Goal: Navigation & Orientation: Find specific page/section

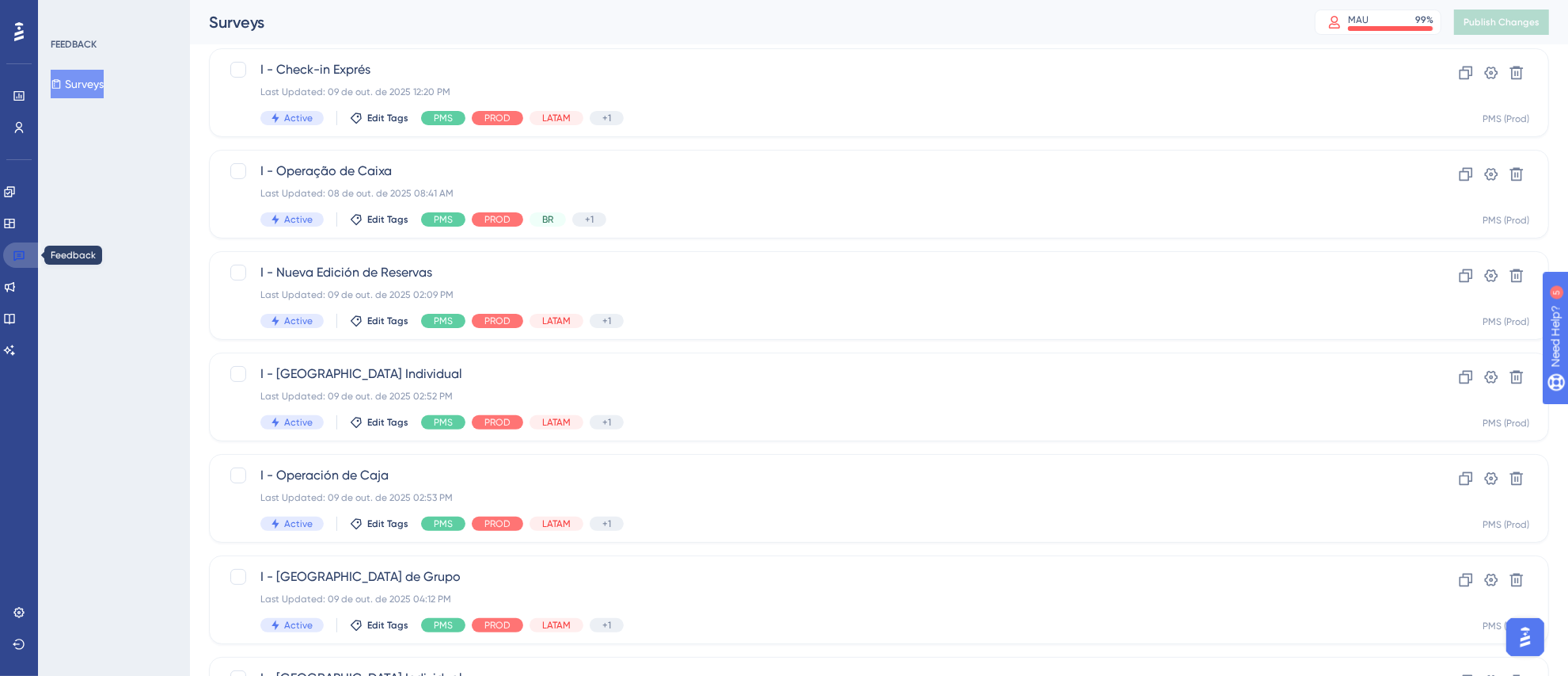
click at [16, 262] on link at bounding box center [21, 255] width 38 height 25
click at [24, 30] on div at bounding box center [19, 31] width 25 height 25
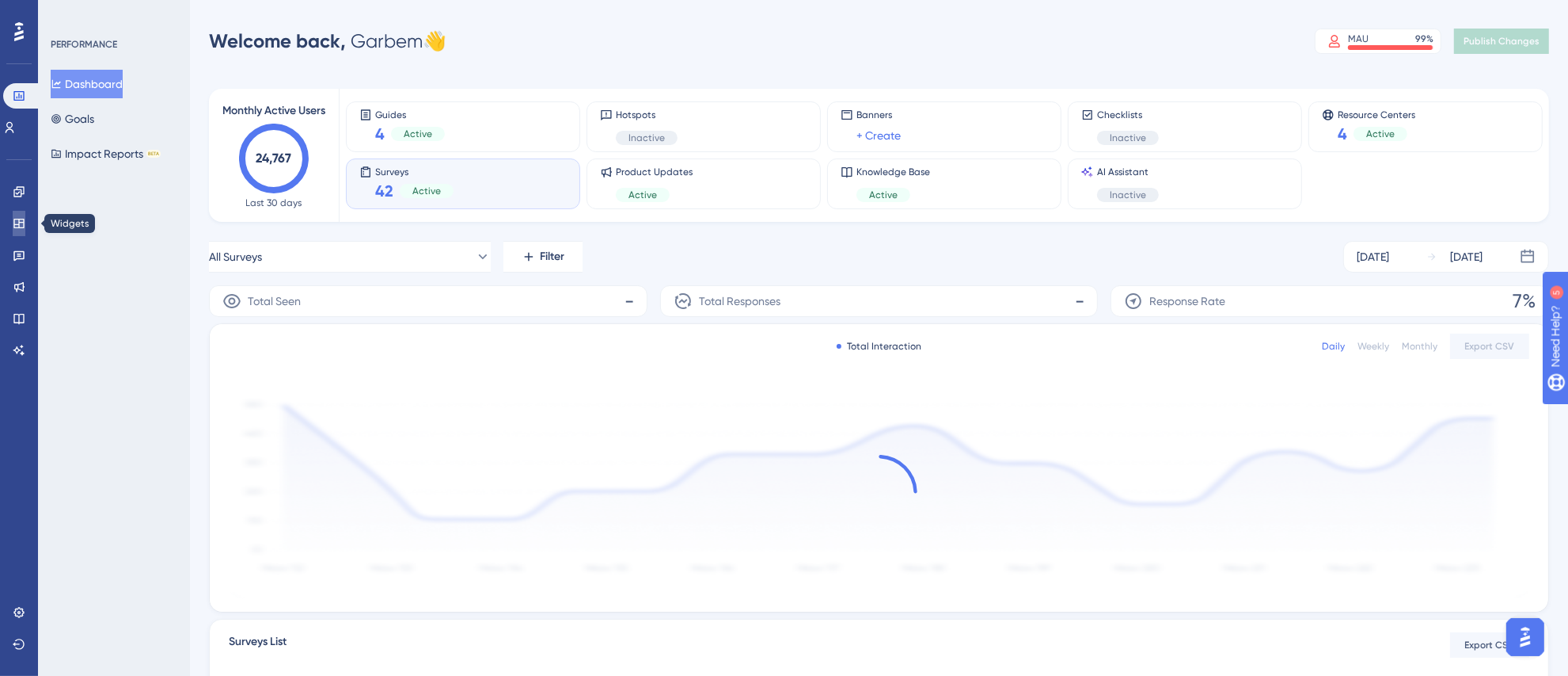
click at [21, 215] on link at bounding box center [19, 224] width 13 height 25
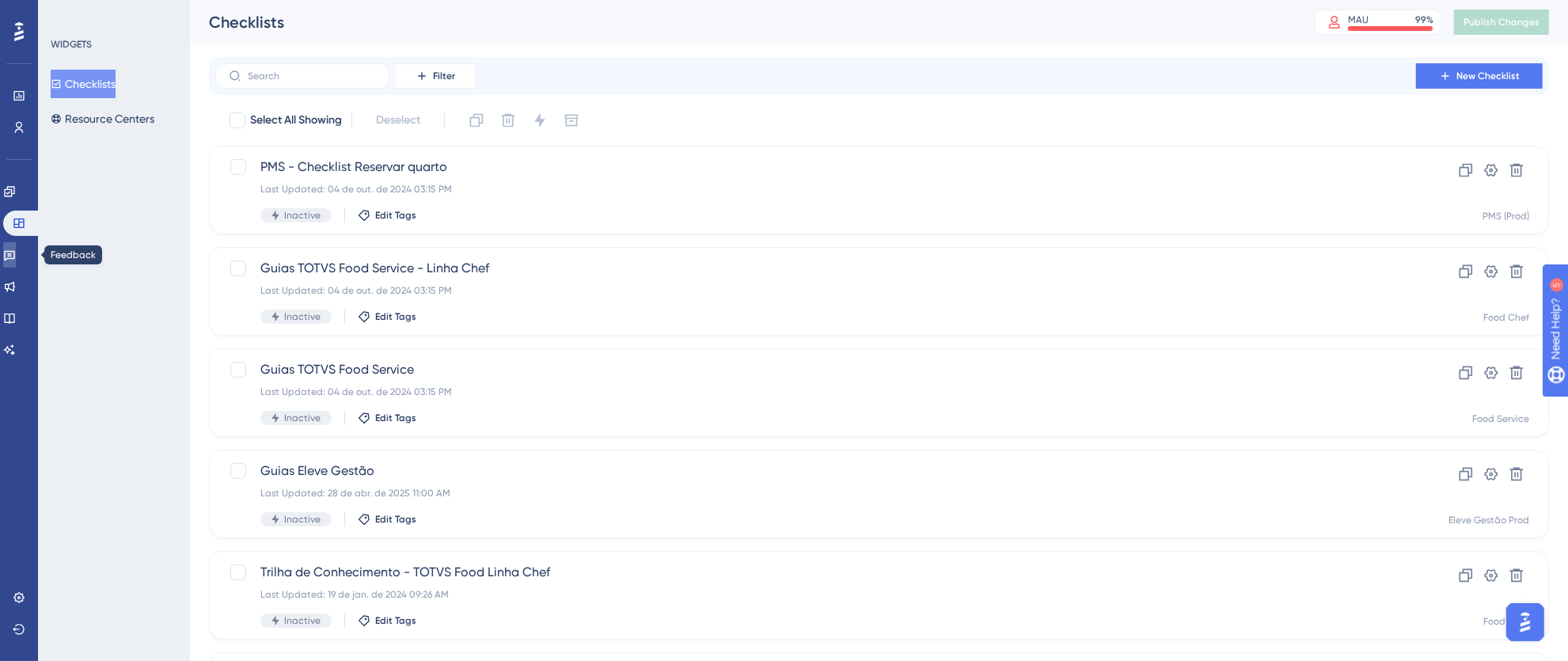
click at [15, 256] on icon at bounding box center [9, 256] width 11 height 11
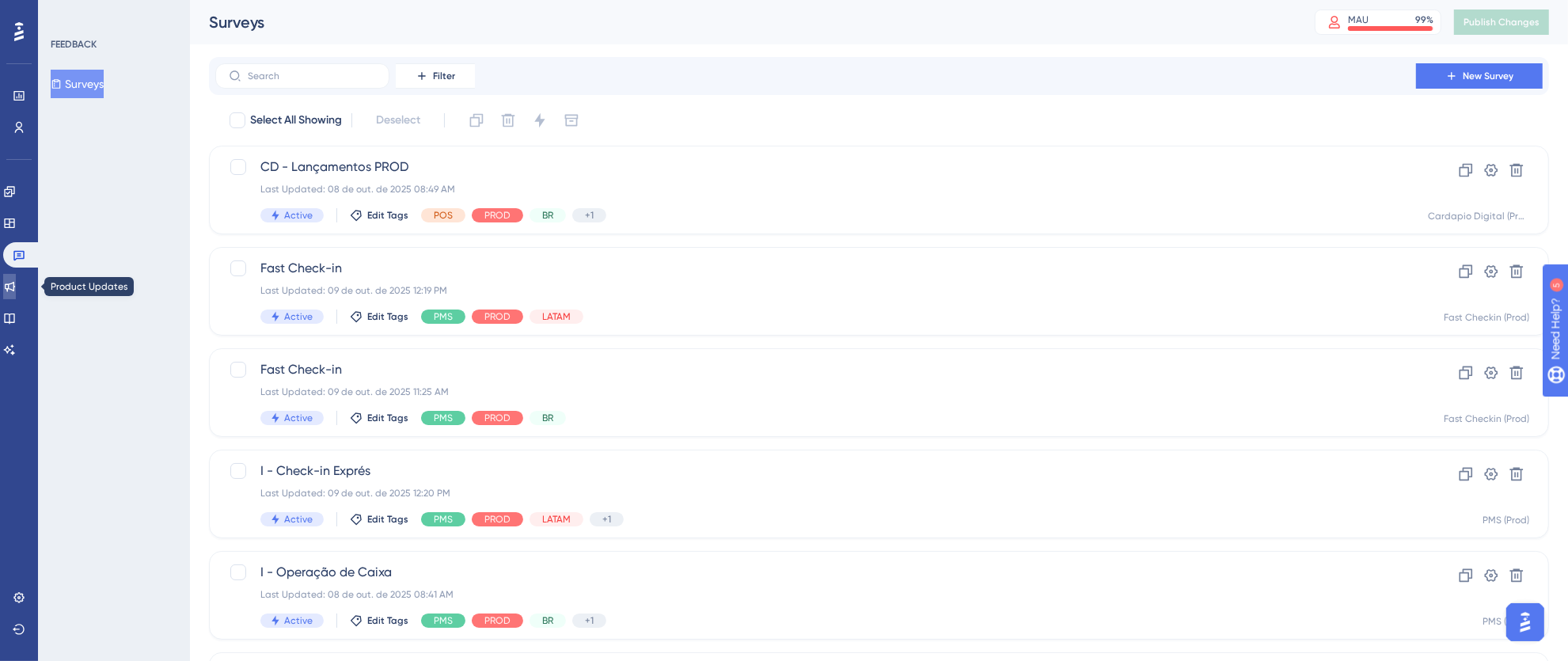
click at [11, 284] on icon at bounding box center [9, 286] width 13 height 13
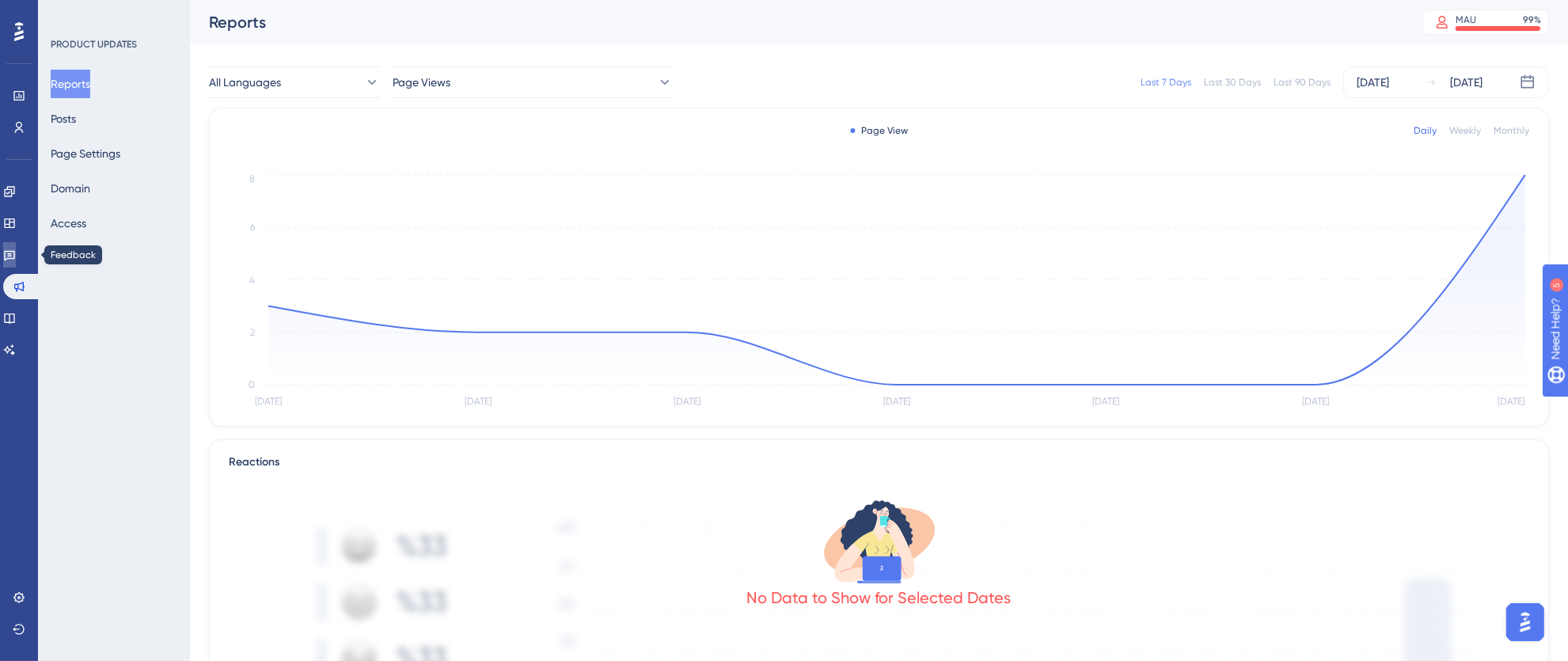
click at [13, 256] on icon at bounding box center [9, 255] width 13 height 13
